Goal: Task Accomplishment & Management: Manage account settings

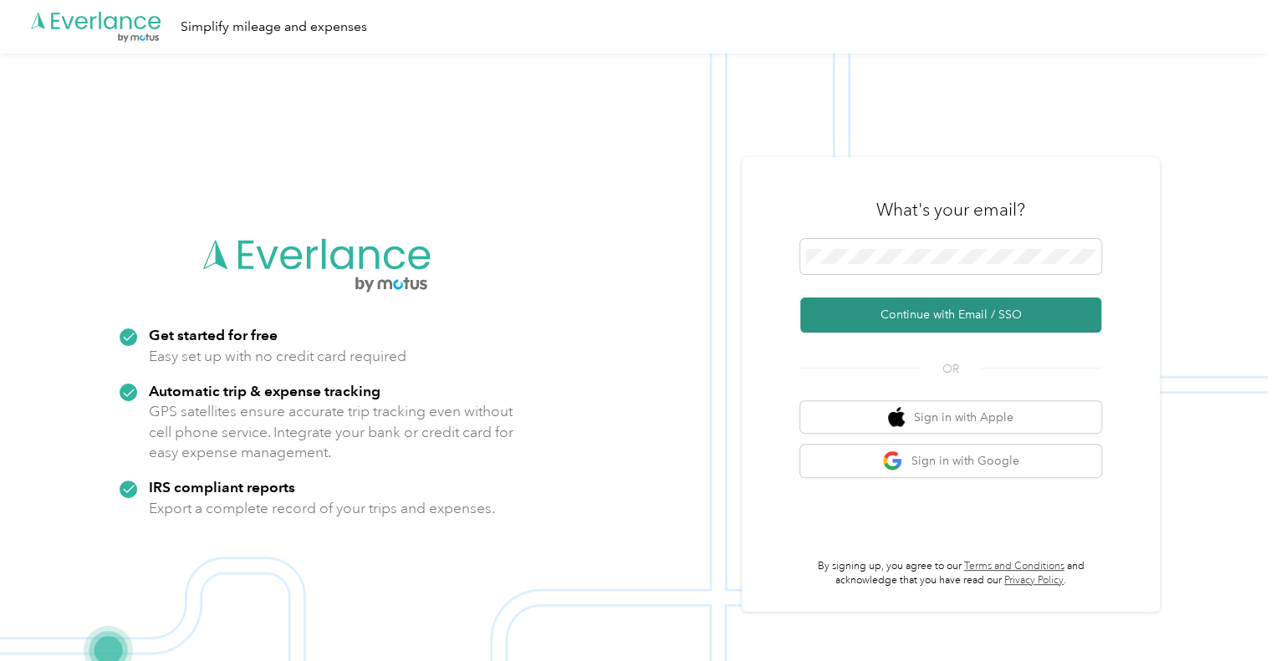
click at [840, 314] on button "Continue with Email / SSO" at bounding box center [950, 315] width 301 height 35
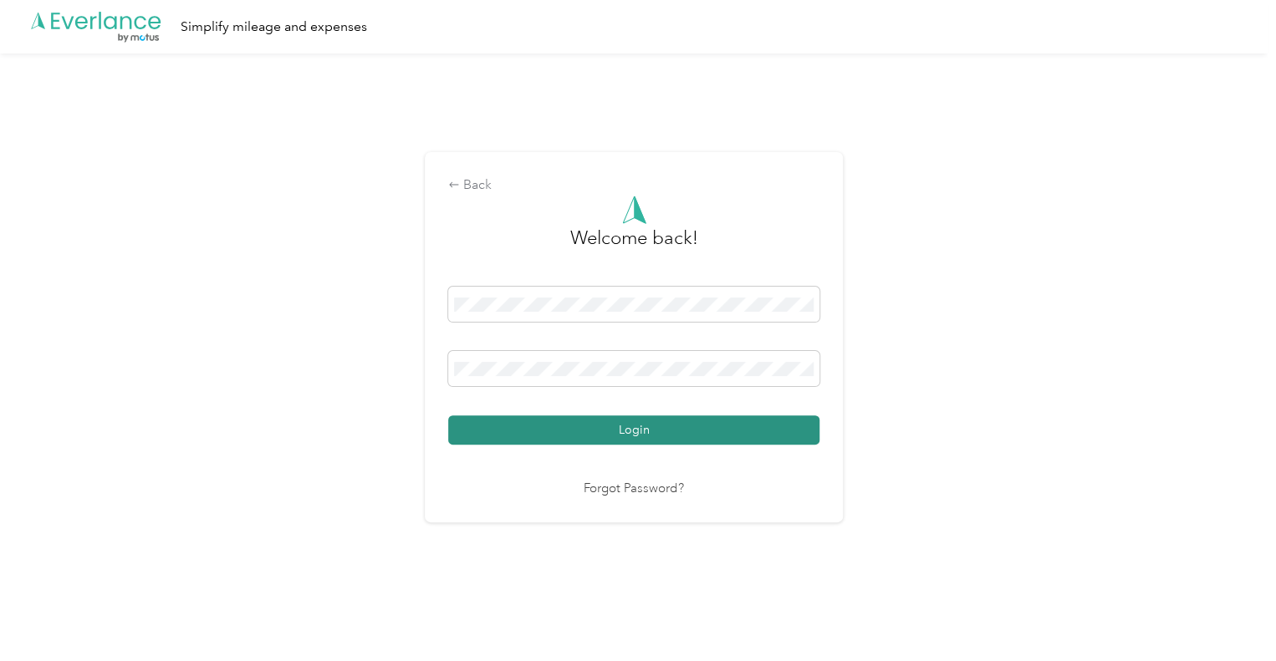
click at [651, 421] on button "Login" at bounding box center [633, 430] width 371 height 29
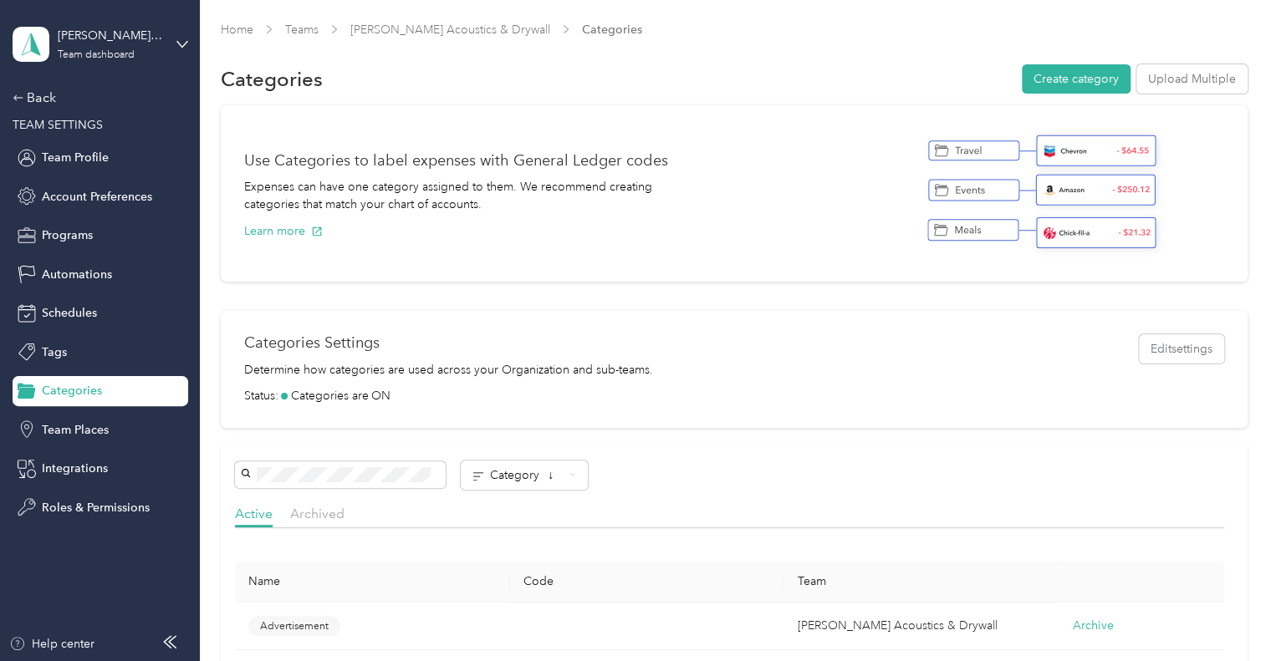
drag, startPoint x: 687, startPoint y: 185, endPoint x: 636, endPoint y: 166, distance: 54.2
click at [687, 185] on div "Use Categories to label expenses with General Ledger codes Expenses can have on…" at bounding box center [474, 194] width 461 height 130
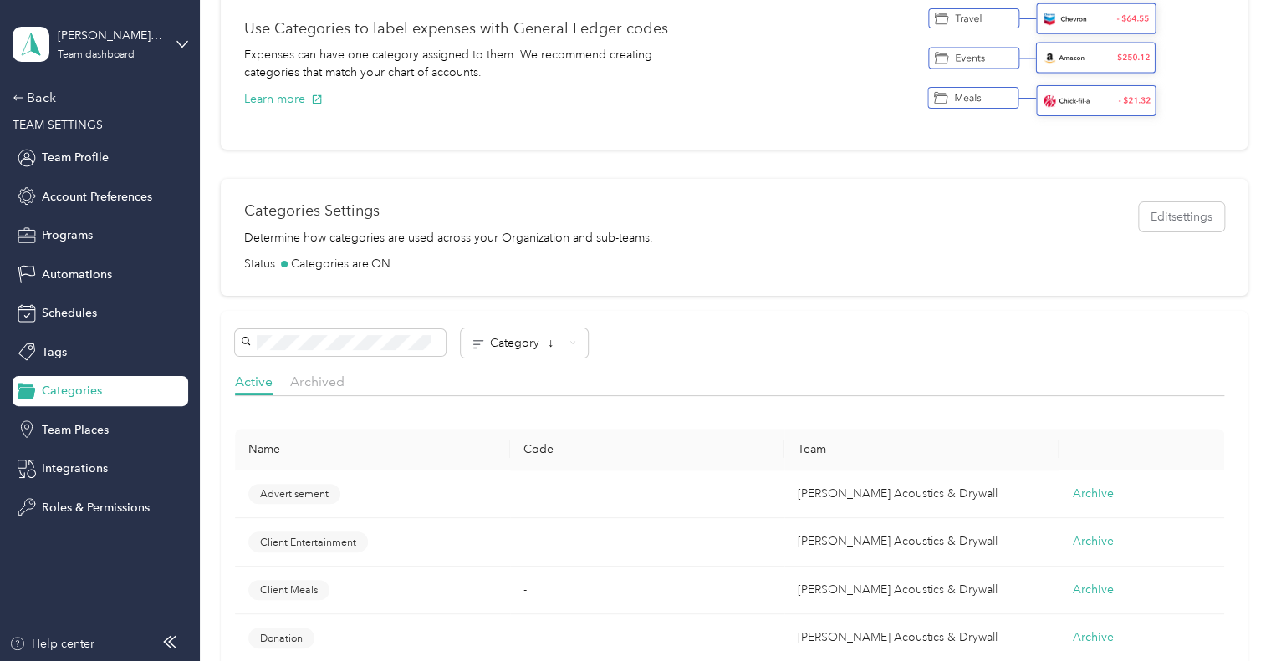
scroll to position [251, 0]
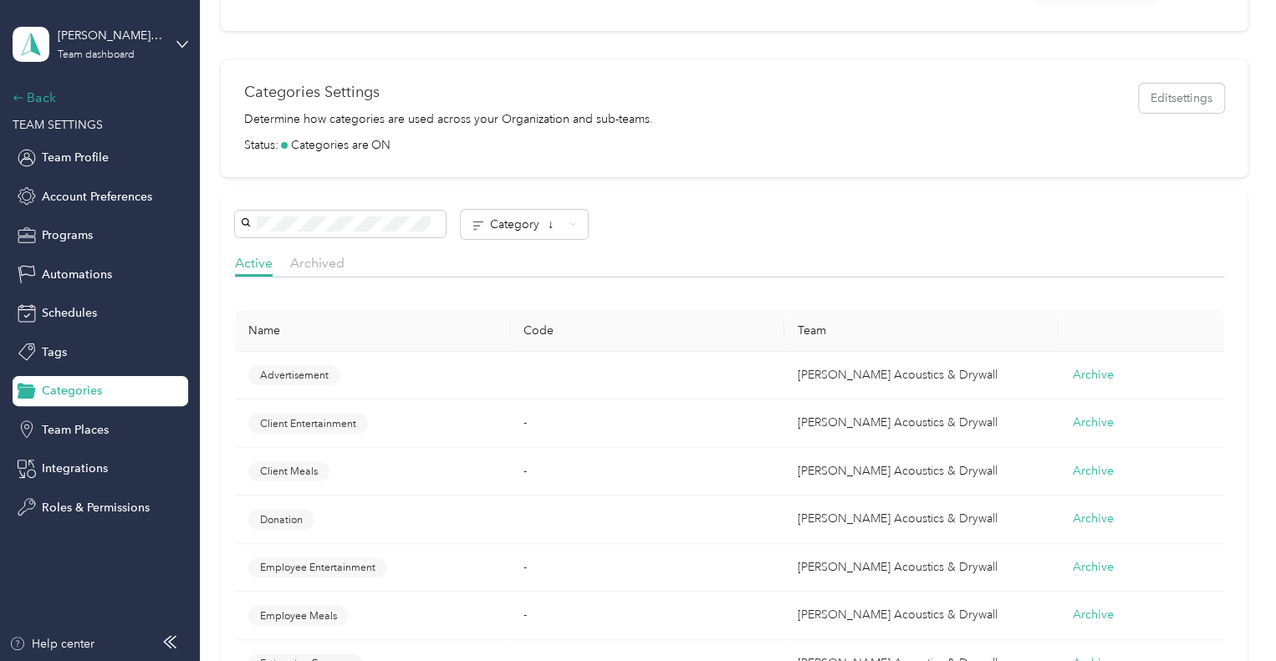
click at [37, 94] on div "Back" at bounding box center [96, 98] width 167 height 20
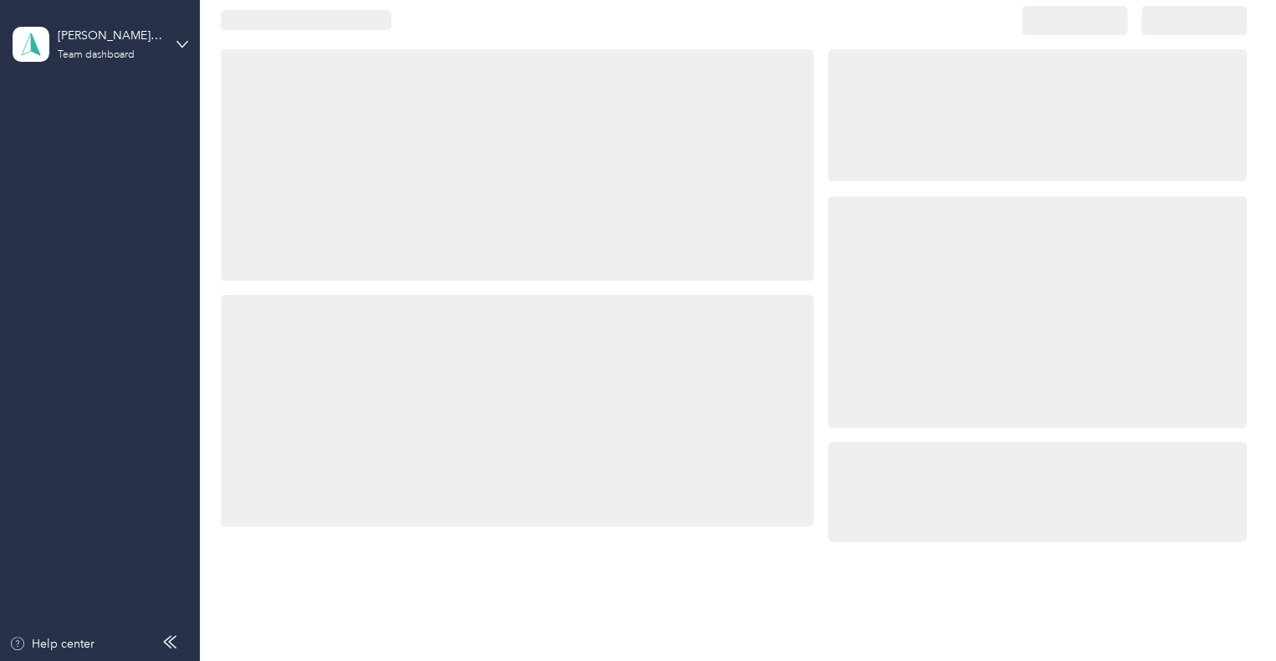
scroll to position [251, 0]
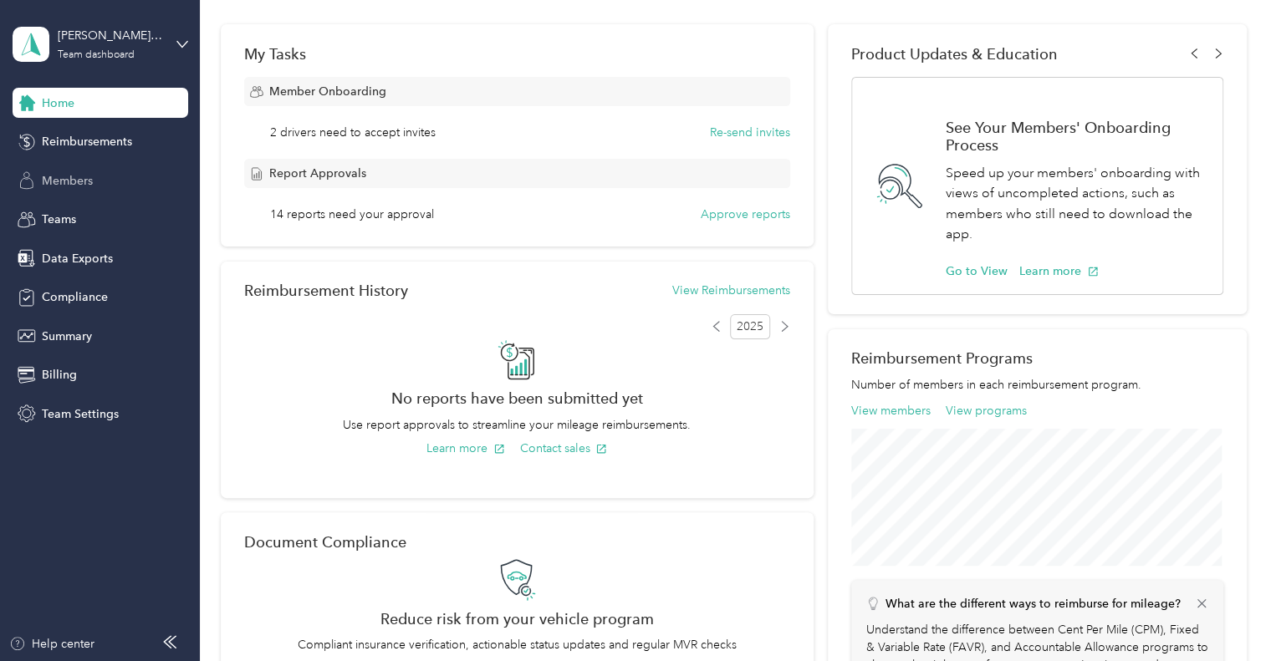
click at [59, 176] on span "Members" at bounding box center [67, 181] width 51 height 18
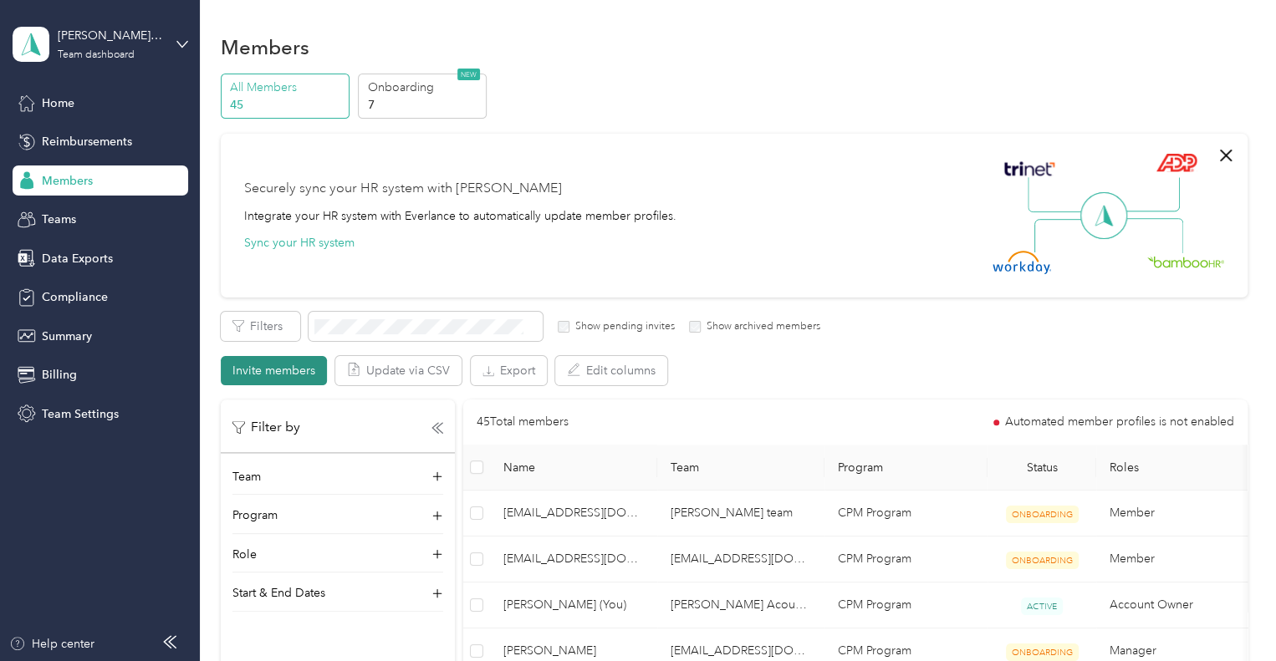
click at [304, 382] on button "Invite members" at bounding box center [274, 370] width 106 height 29
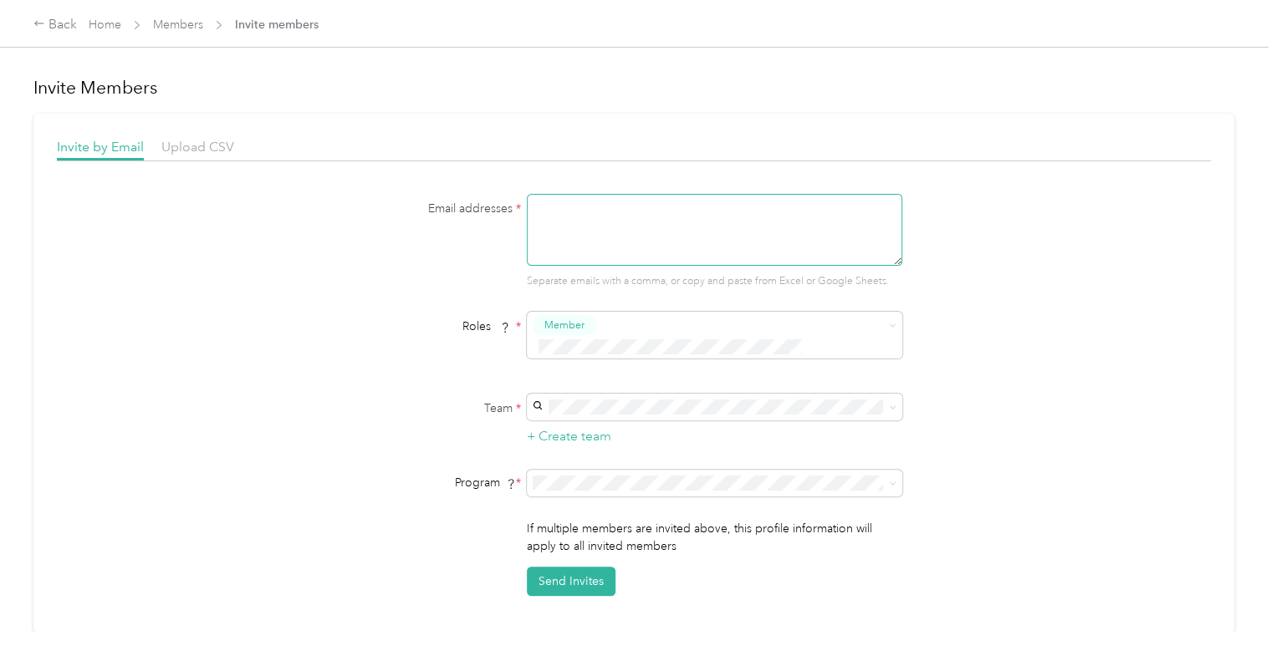
click at [617, 202] on textarea at bounding box center [714, 230] width 375 height 72
paste textarea "[EMAIL_ADDRESS][DOMAIN_NAME]"
type textarea "[EMAIL_ADDRESS][DOMAIN_NAME]"
click at [645, 512] on span "[EMAIL_ADDRESS][DOMAIN_NAME]'s team" at bounding box center [653, 514] width 235 height 14
click at [560, 567] on button "Send Invites" at bounding box center [571, 581] width 89 height 29
